Goal: Task Accomplishment & Management: Complete application form

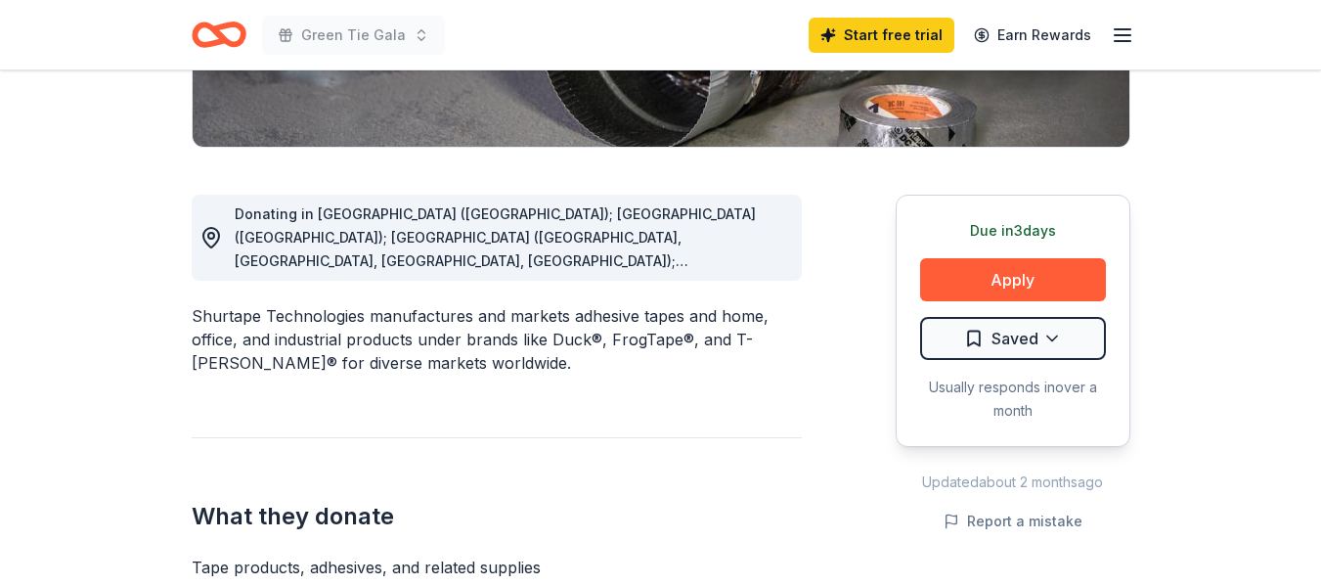
scroll to position [444, 0]
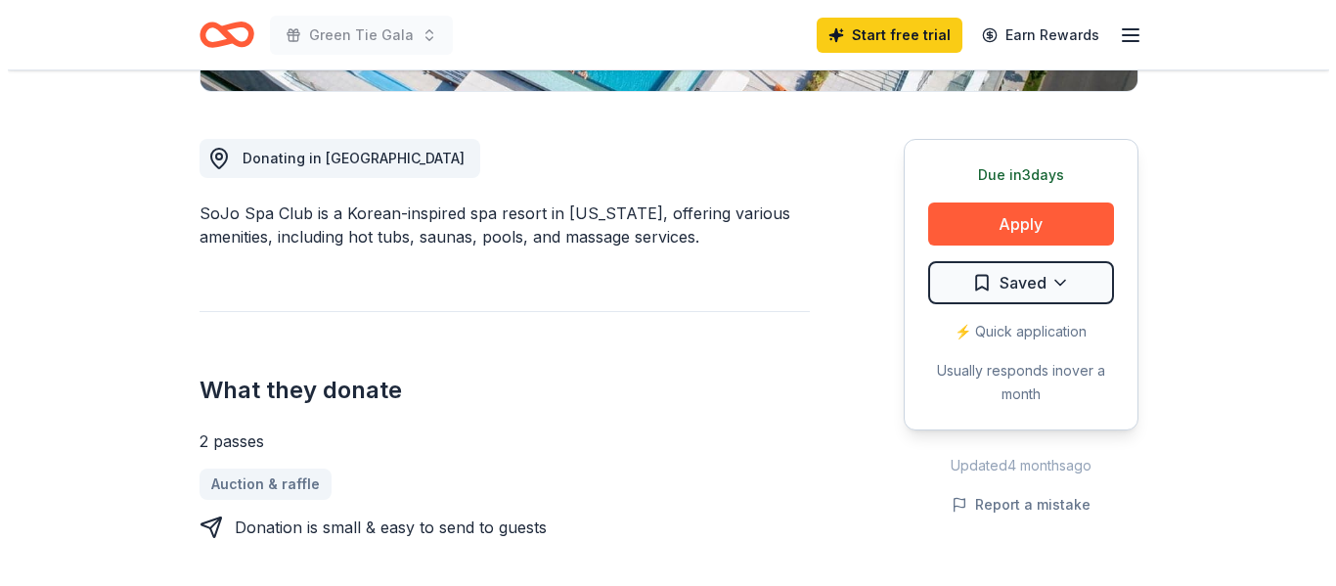
scroll to position [507, 0]
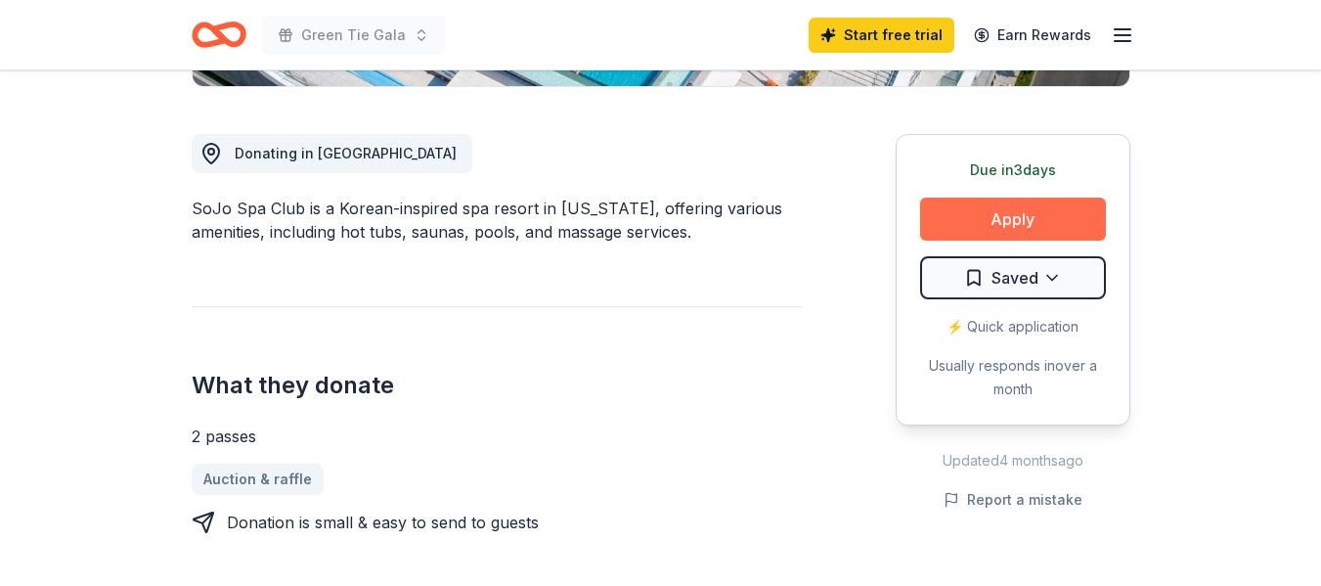
click at [993, 214] on button "Apply" at bounding box center [1013, 219] width 186 height 43
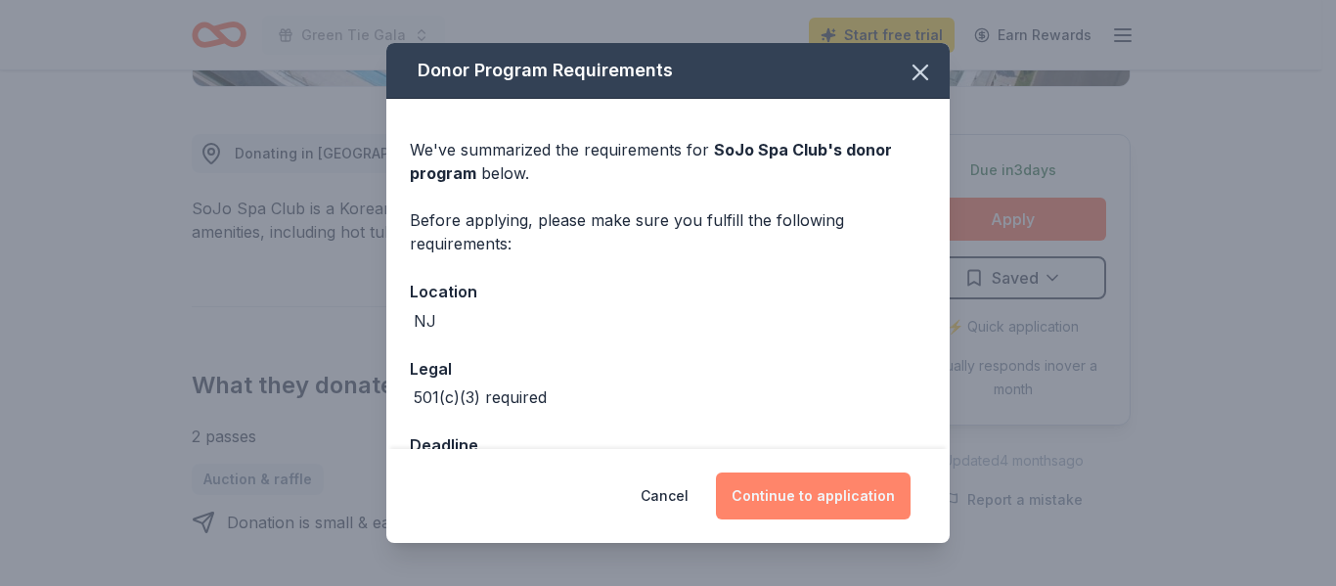
click at [824, 496] on button "Continue to application" at bounding box center [813, 495] width 195 height 47
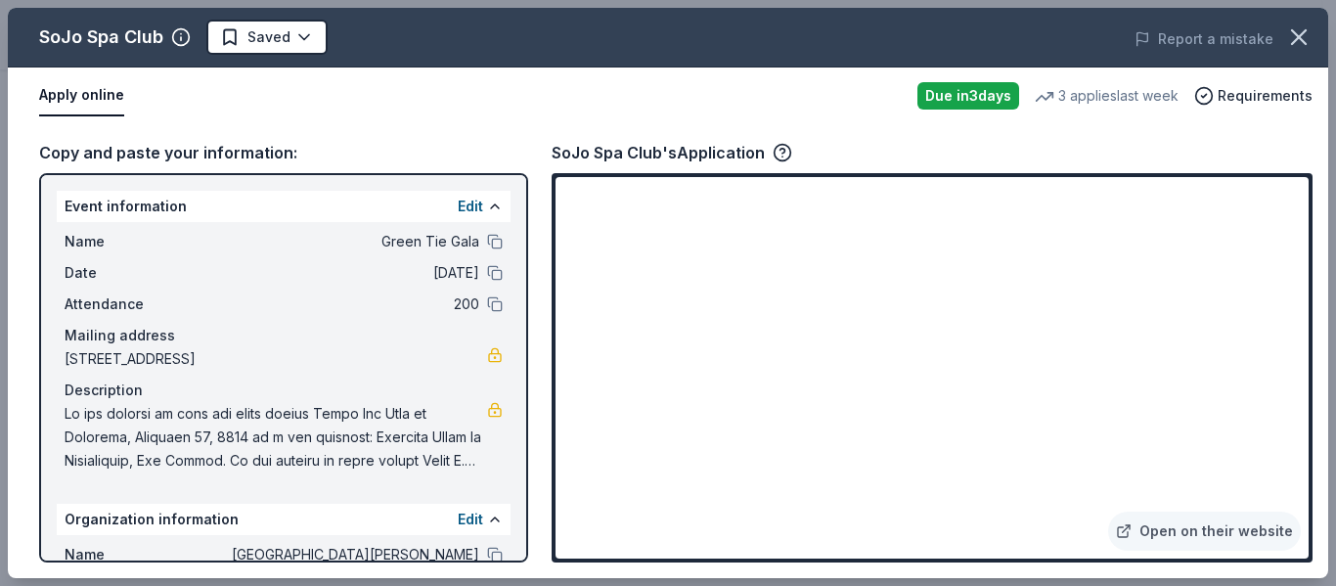
drag, startPoint x: 533, startPoint y: 321, endPoint x: 544, endPoint y: 477, distance: 156.8
click at [544, 477] on div "Copy and paste your information: Event information Edit Name Green Tie Gala Dat…" at bounding box center [668, 351] width 1320 height 454
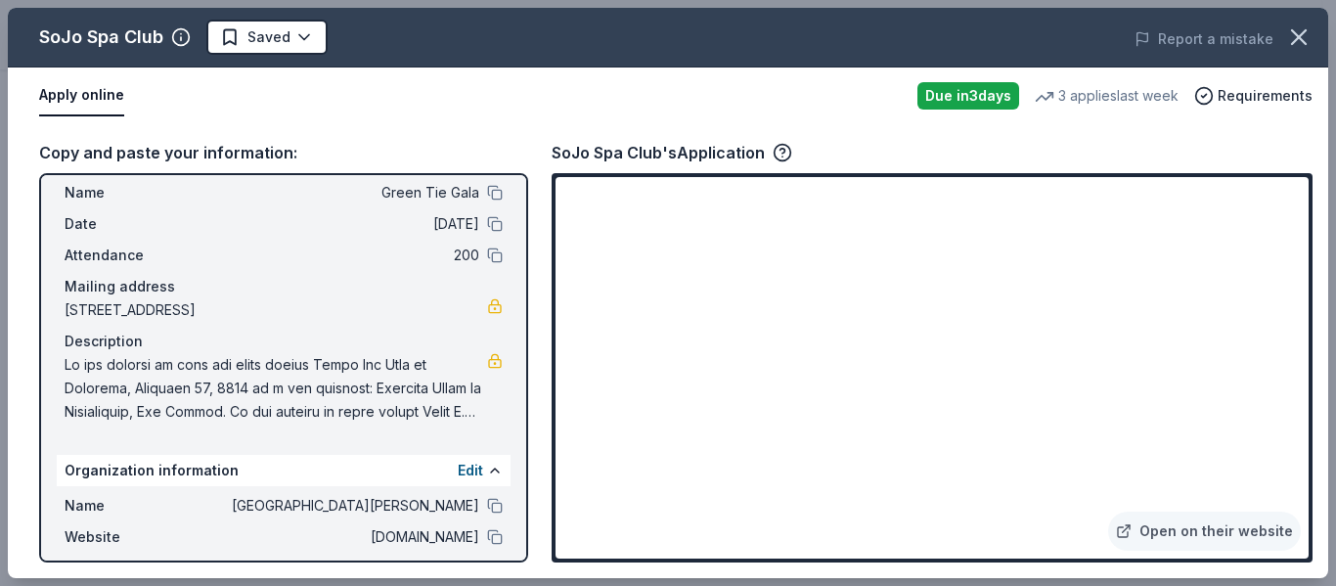
scroll to position [0, 0]
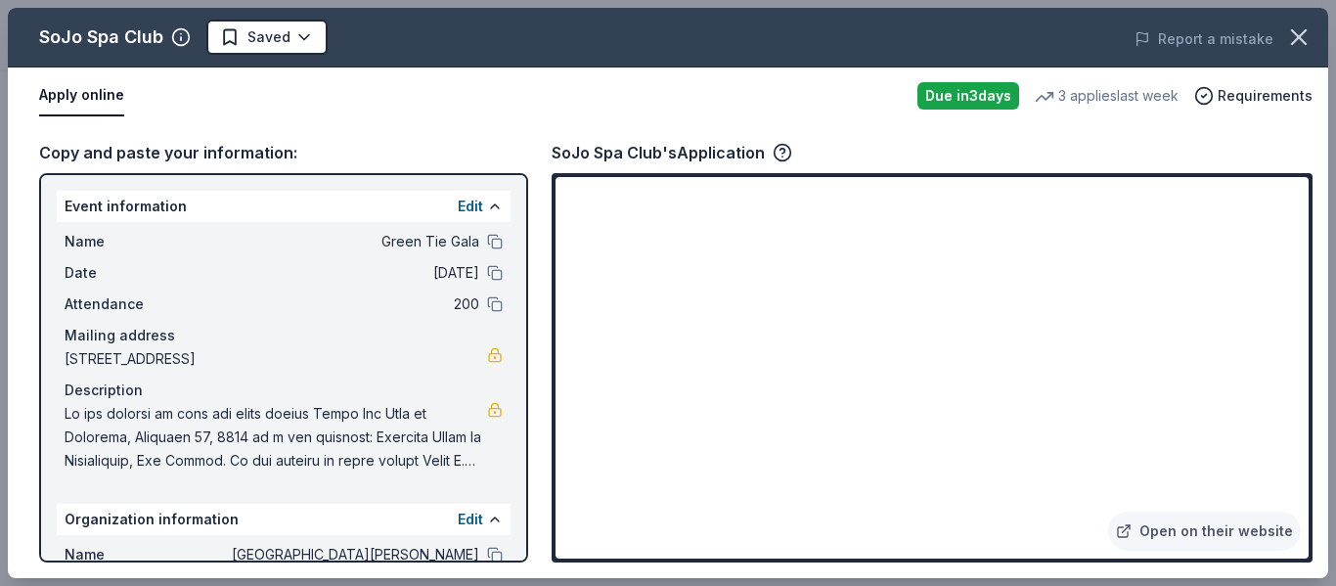
click at [507, 512] on div "Event information Edit Name Green Tie Gala Date 11/15/25 Attendance 200 Mailing…" at bounding box center [283, 367] width 489 height 389
click at [510, 517] on div "Event information Edit Name Green Tie Gala Date 11/15/25 Attendance 200 Mailing…" at bounding box center [283, 367] width 489 height 389
click at [517, 519] on div "Event information Edit Name Green Tie Gala Date 11/15/25 Attendance 200 Mailing…" at bounding box center [283, 367] width 489 height 389
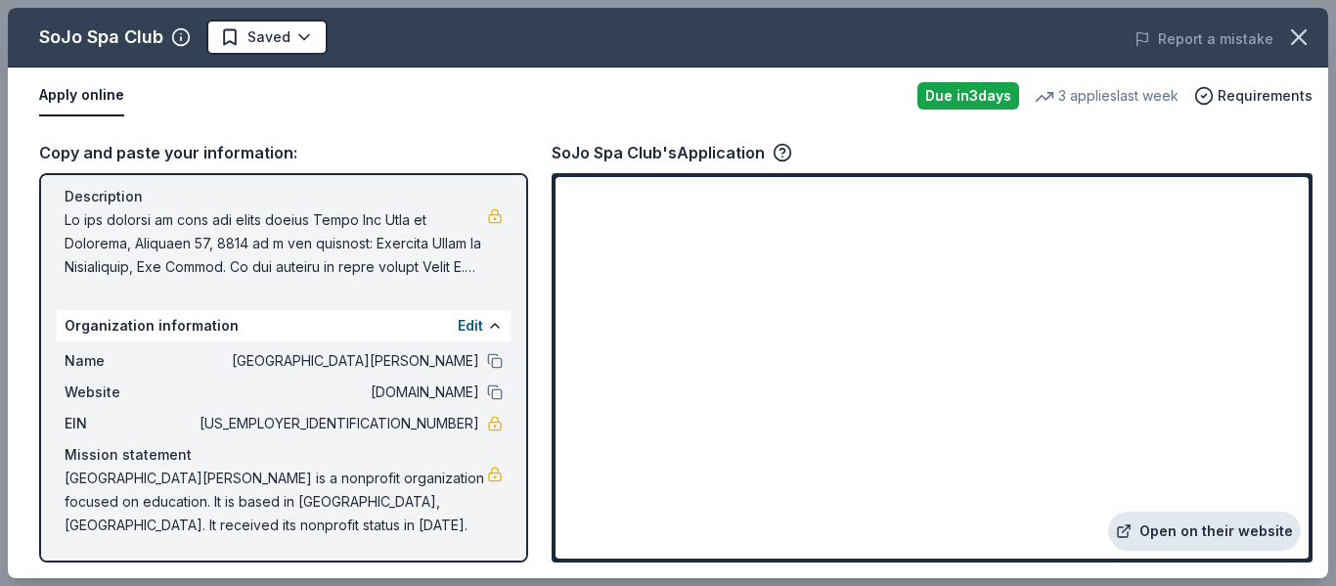
click at [1206, 531] on link "Open on their website" at bounding box center [1204, 530] width 193 height 39
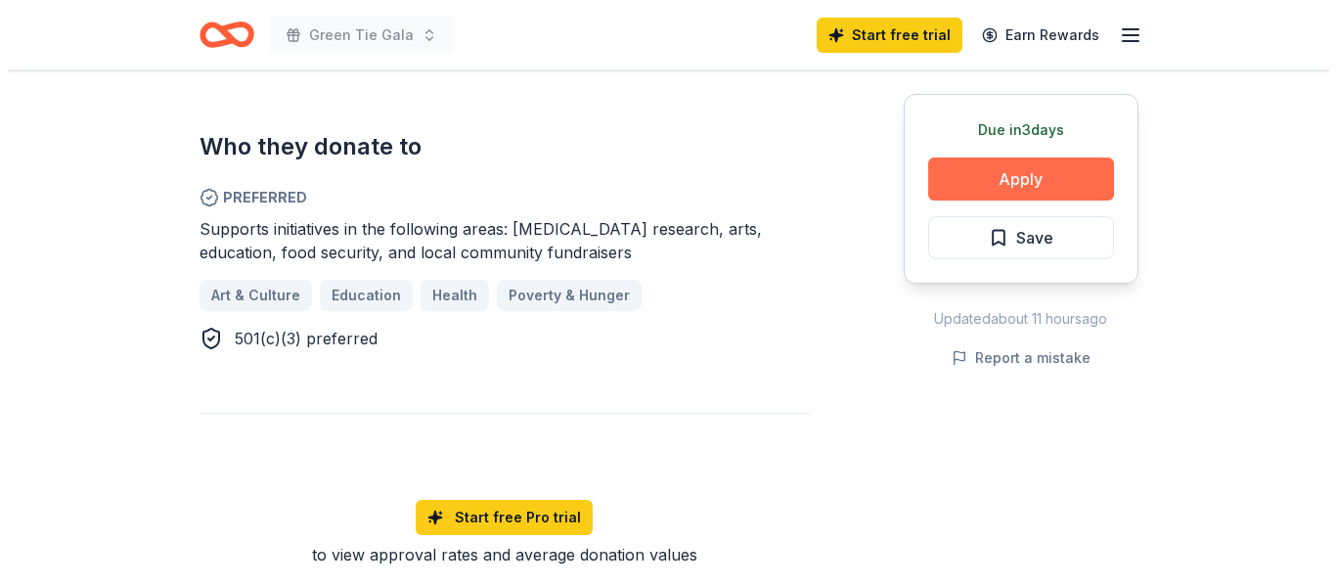
scroll to position [1071, 0]
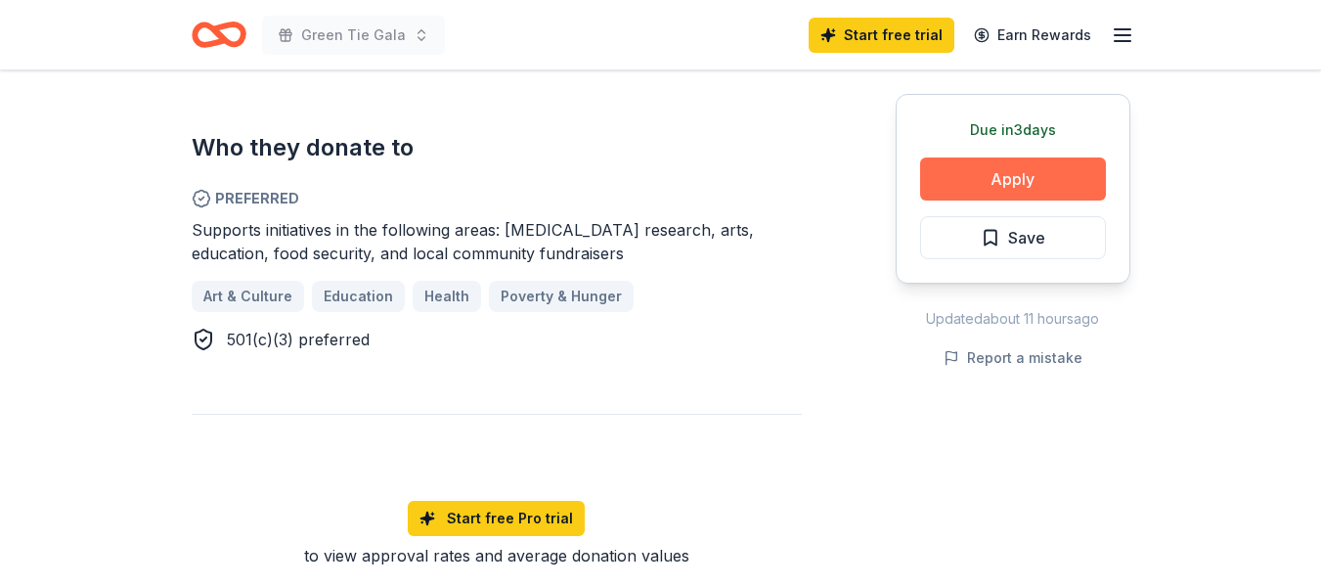
click at [1022, 175] on button "Apply" at bounding box center [1013, 178] width 186 height 43
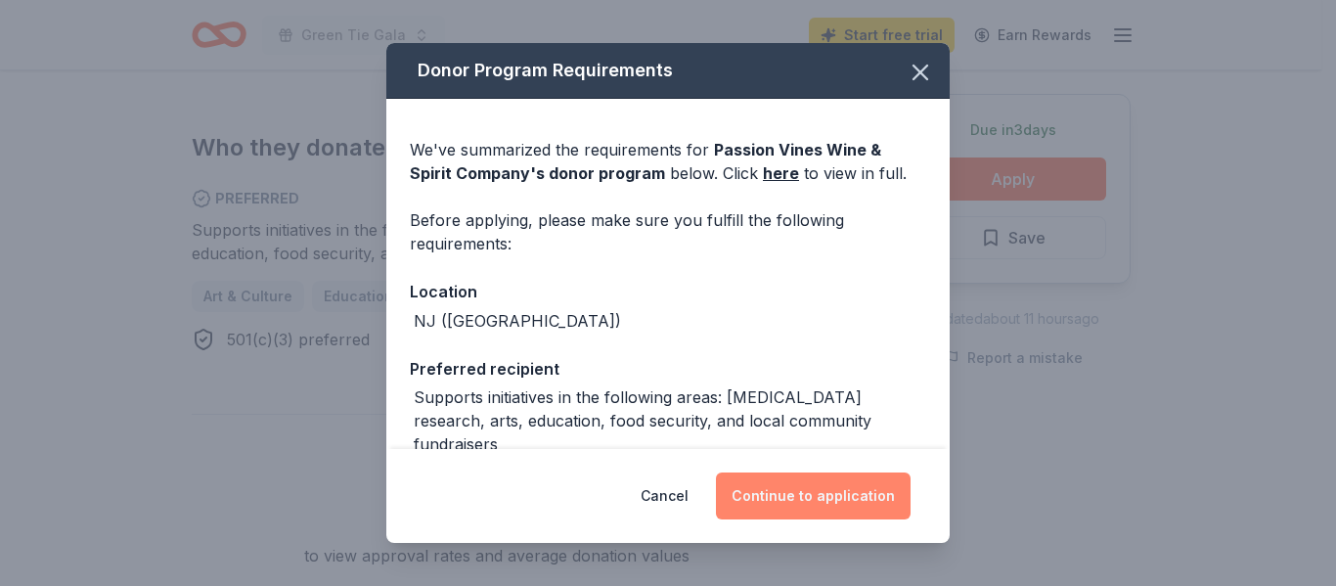
click at [800, 501] on button "Continue to application" at bounding box center [813, 495] width 195 height 47
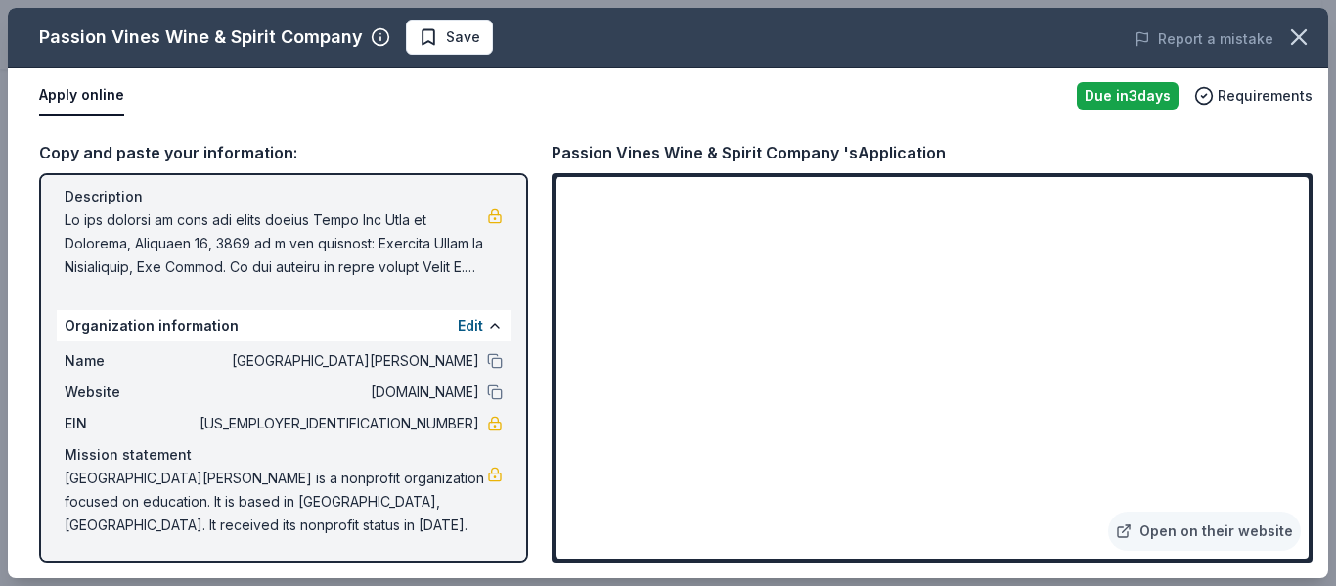
scroll to position [0, 0]
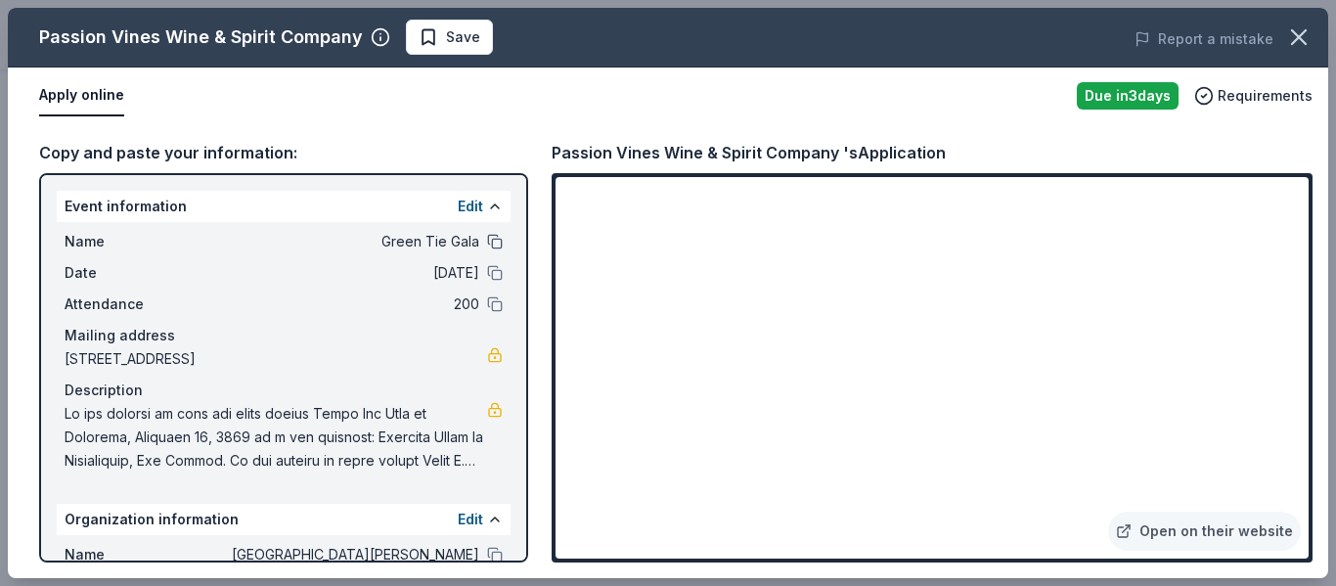
click at [487, 237] on button at bounding box center [495, 242] width 16 height 16
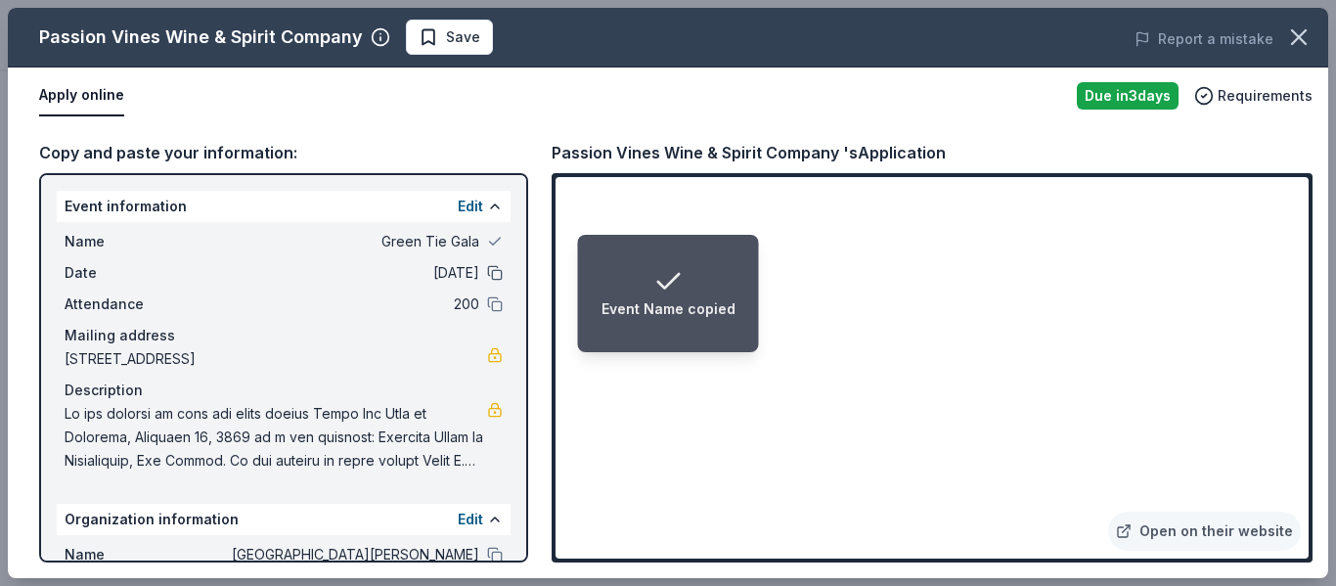
click at [487, 266] on button at bounding box center [495, 273] width 16 height 16
click at [479, 318] on div "Name Green Tie Gala Date 11/15/25 Attendance 200 Mailing address 145 Plainfield…" at bounding box center [284, 351] width 454 height 258
click at [487, 304] on button at bounding box center [495, 304] width 16 height 16
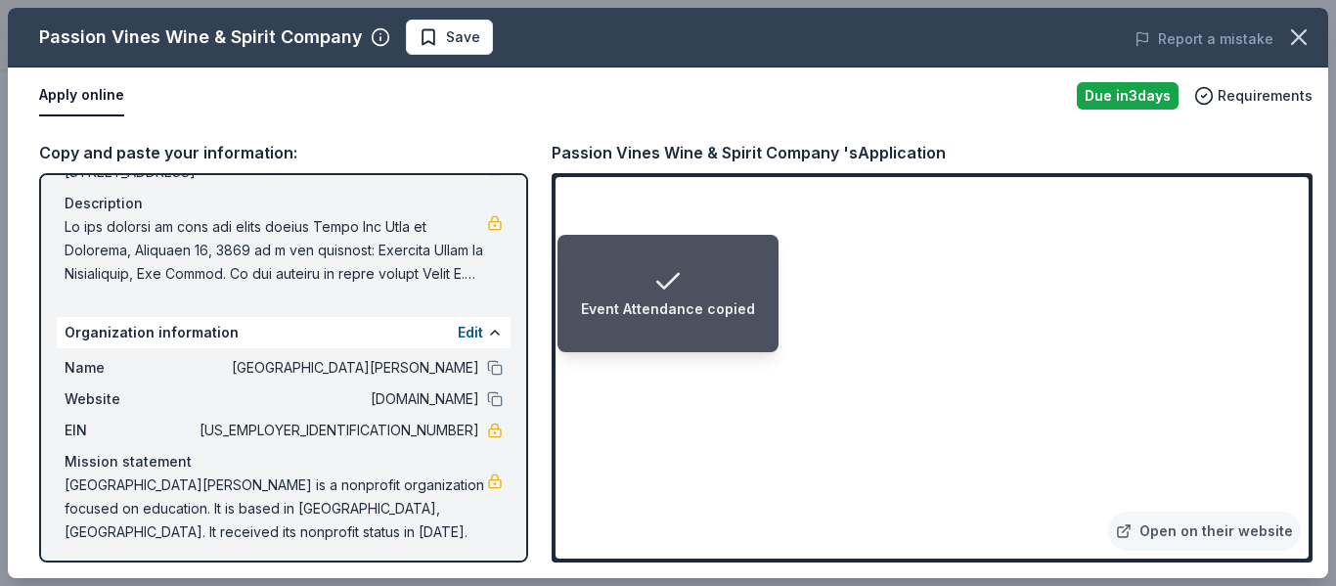
scroll to position [189, 0]
click at [487, 365] on button at bounding box center [495, 366] width 16 height 16
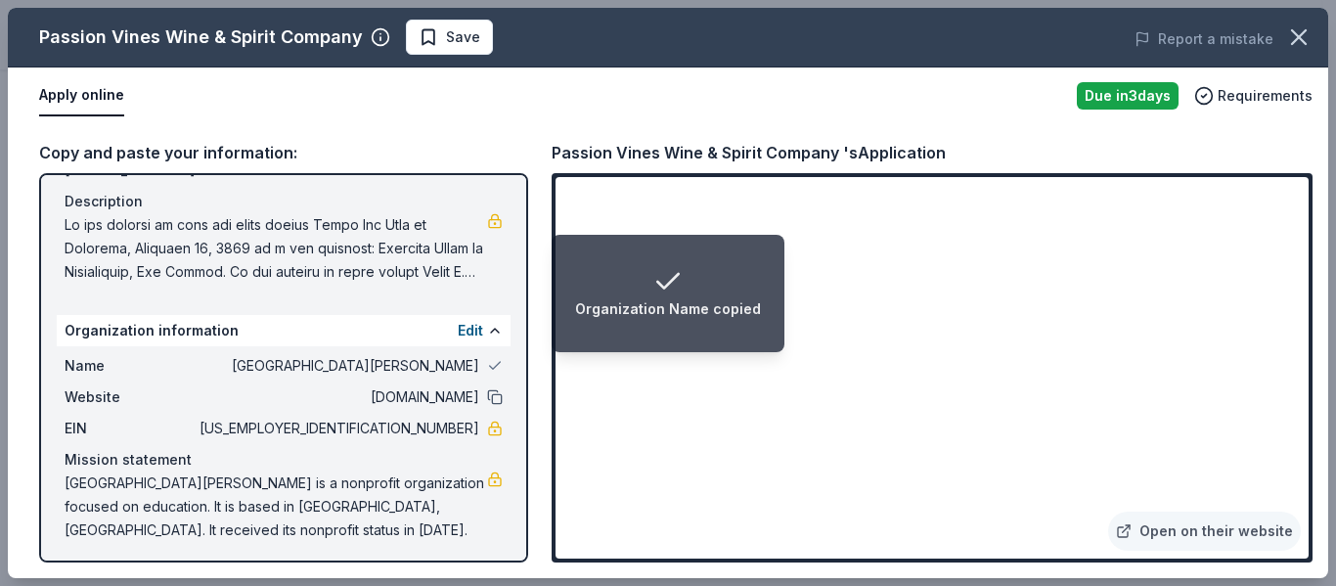
click at [487, 394] on button at bounding box center [495, 397] width 16 height 16
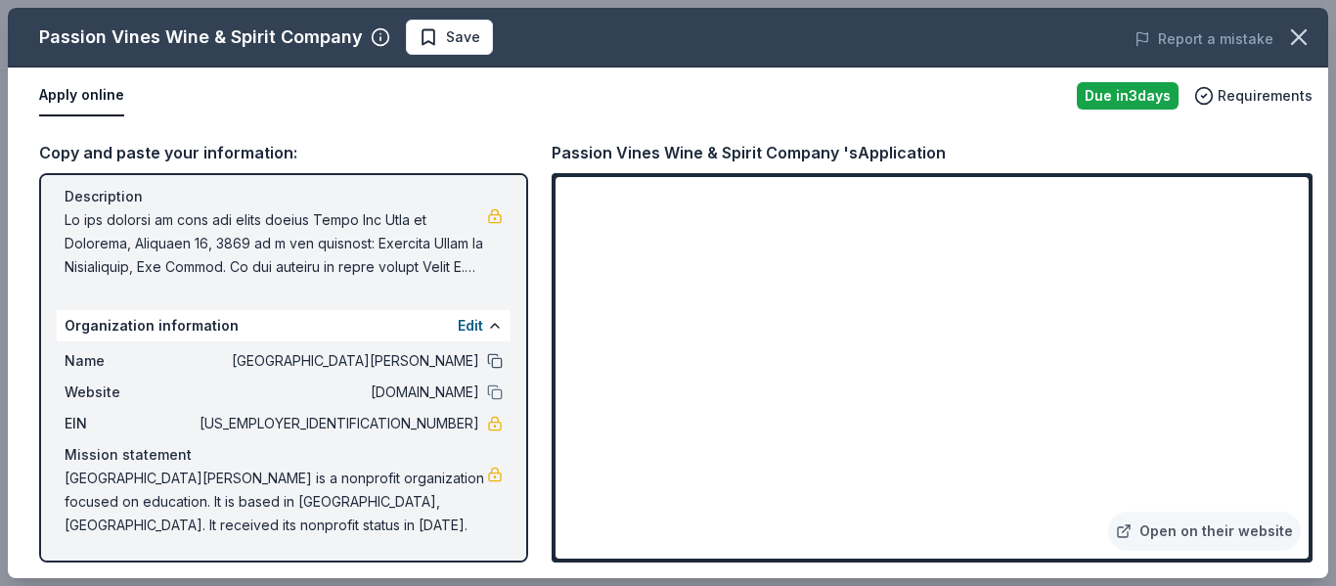
click at [487, 359] on button at bounding box center [495, 361] width 16 height 16
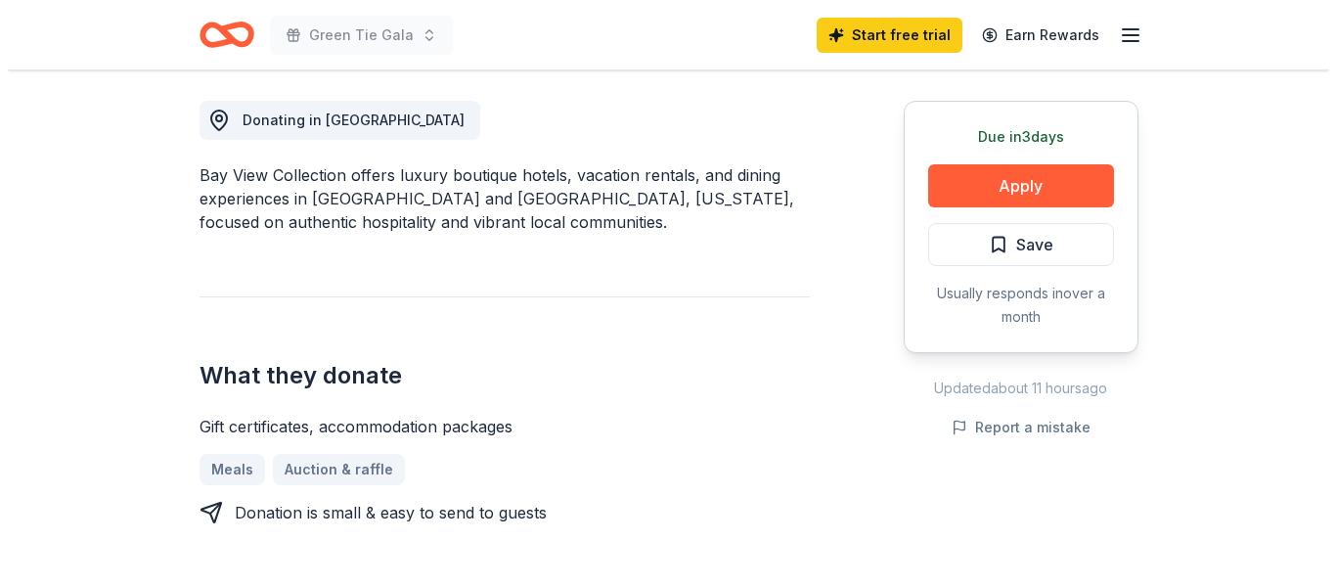
scroll to position [538, 0]
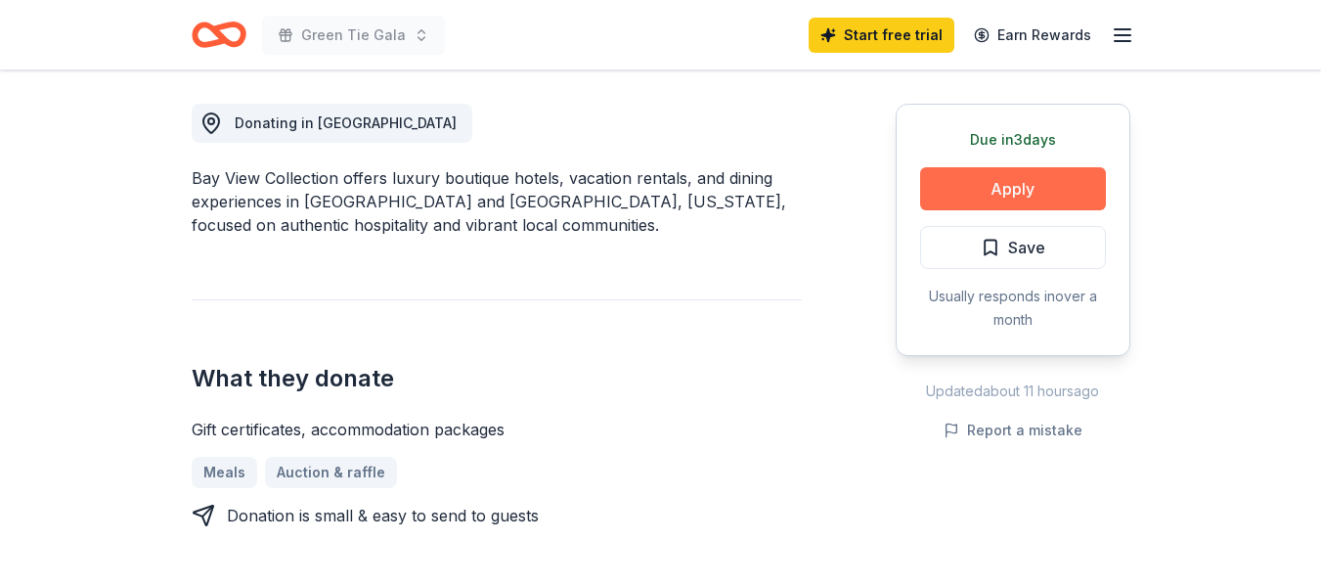
click at [971, 190] on button "Apply" at bounding box center [1013, 188] width 186 height 43
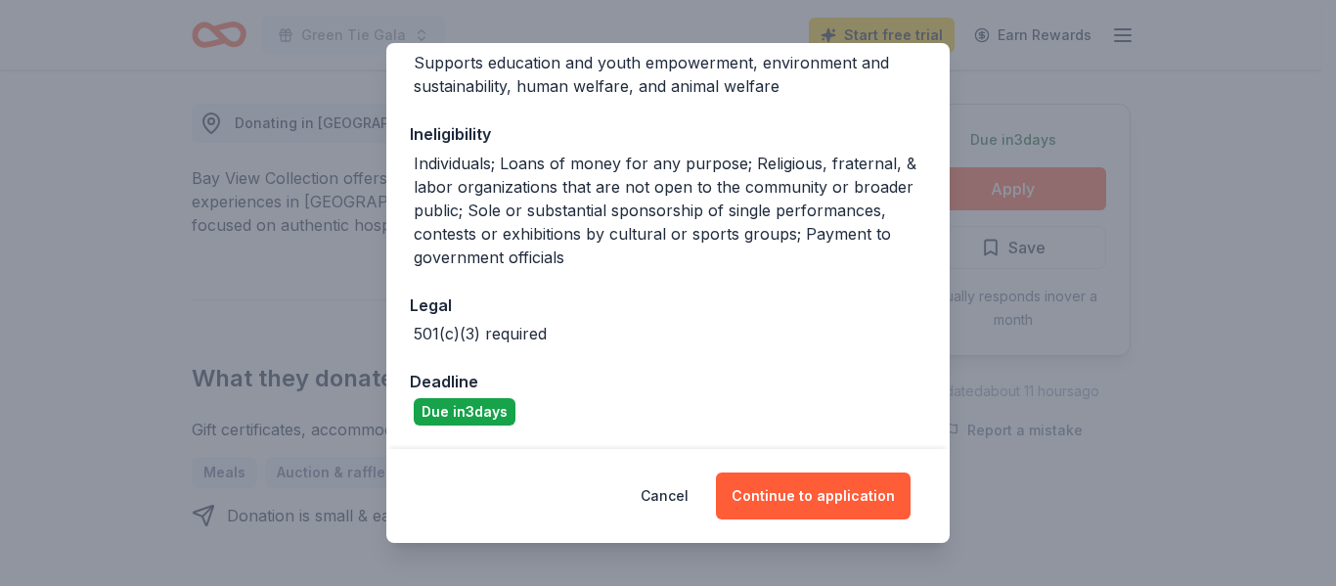
scroll to position [0, 0]
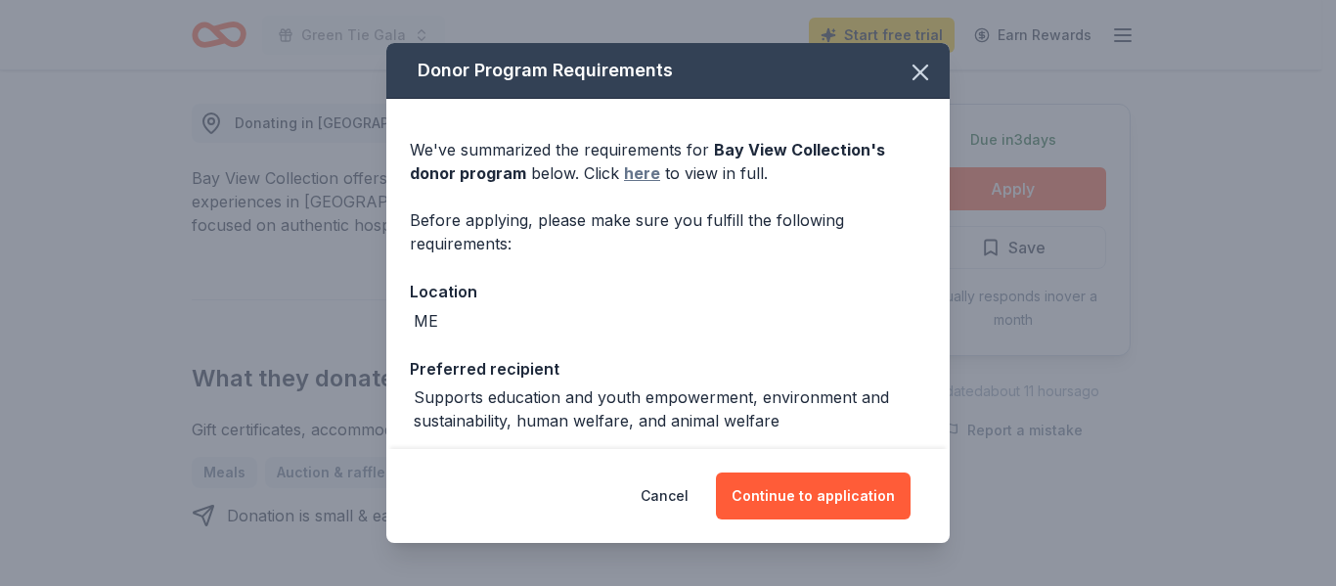
click at [639, 171] on link "here" at bounding box center [642, 172] width 36 height 23
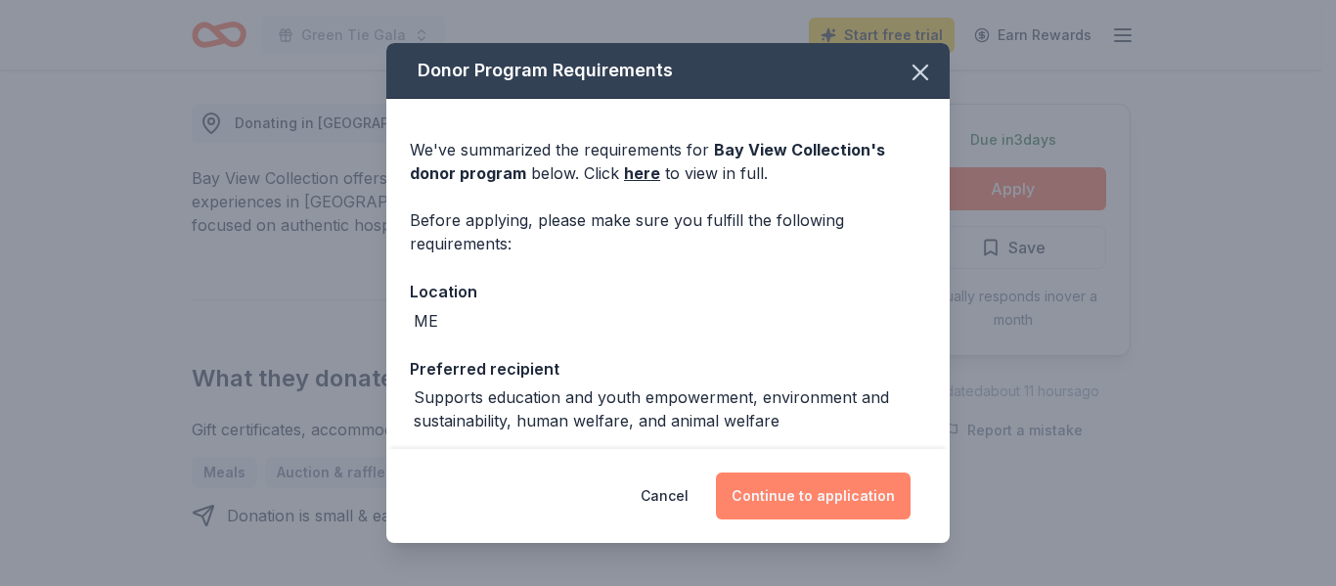
click at [829, 488] on button "Continue to application" at bounding box center [813, 495] width 195 height 47
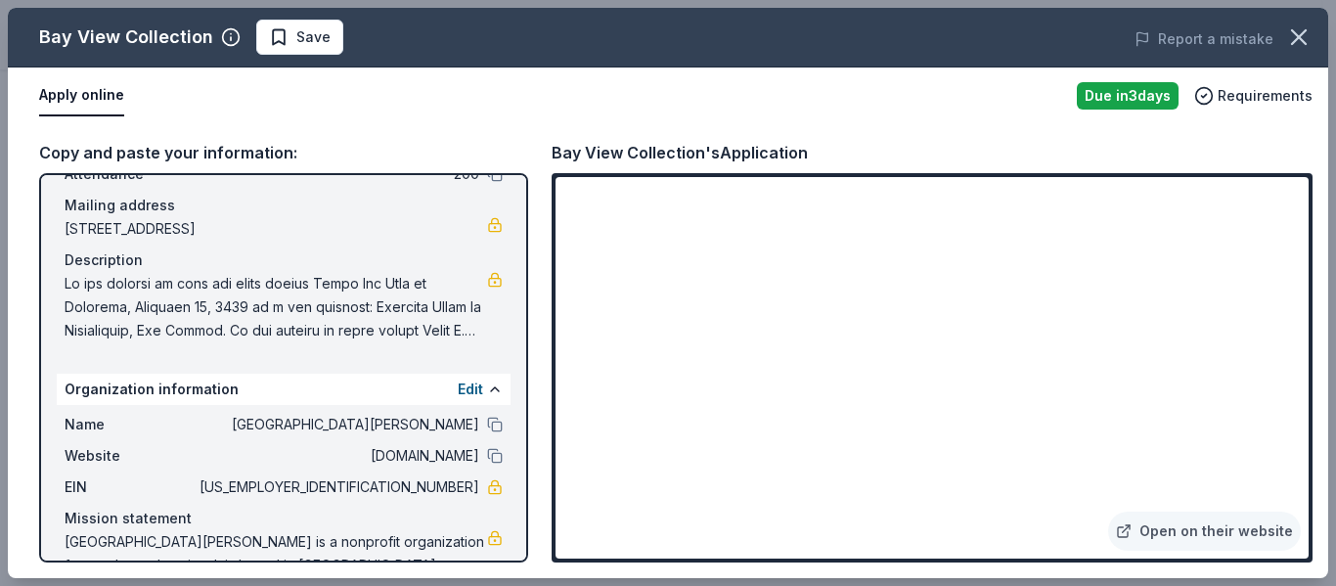
scroll to position [194, 0]
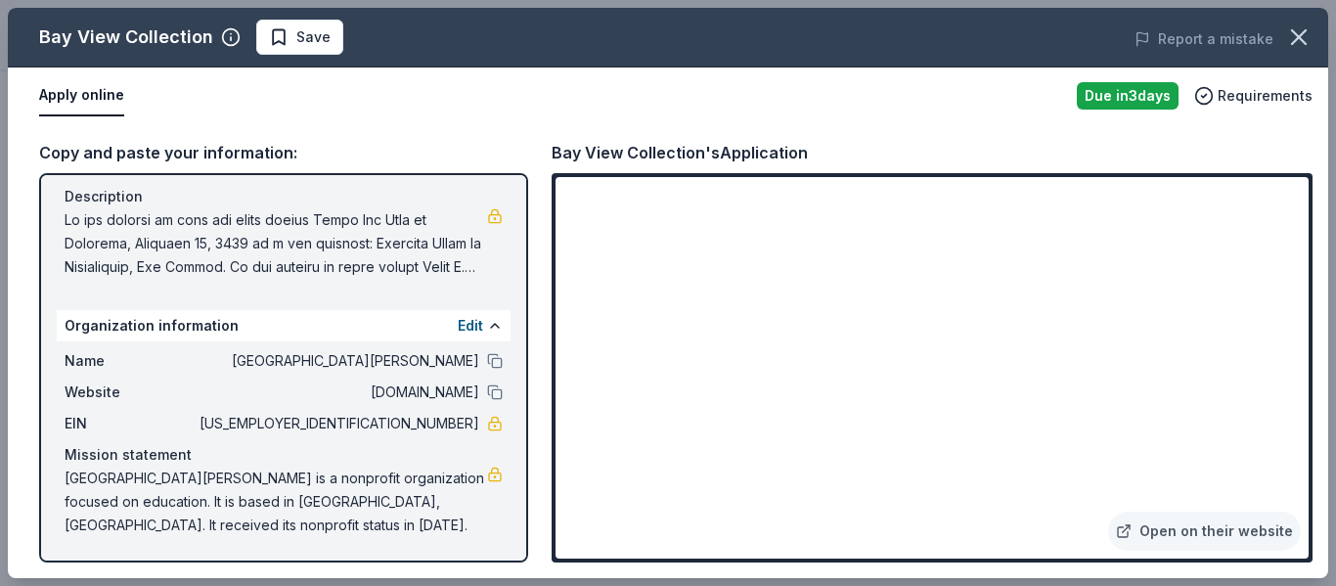
drag, startPoint x: 378, startPoint y: 417, endPoint x: 466, endPoint y: 419, distance: 88.1
click at [466, 419] on div "EIN [US_EMPLOYER_IDENTIFICATION_NUMBER]" at bounding box center [284, 423] width 438 height 23
